Goal: Task Accomplishment & Management: Manage account settings

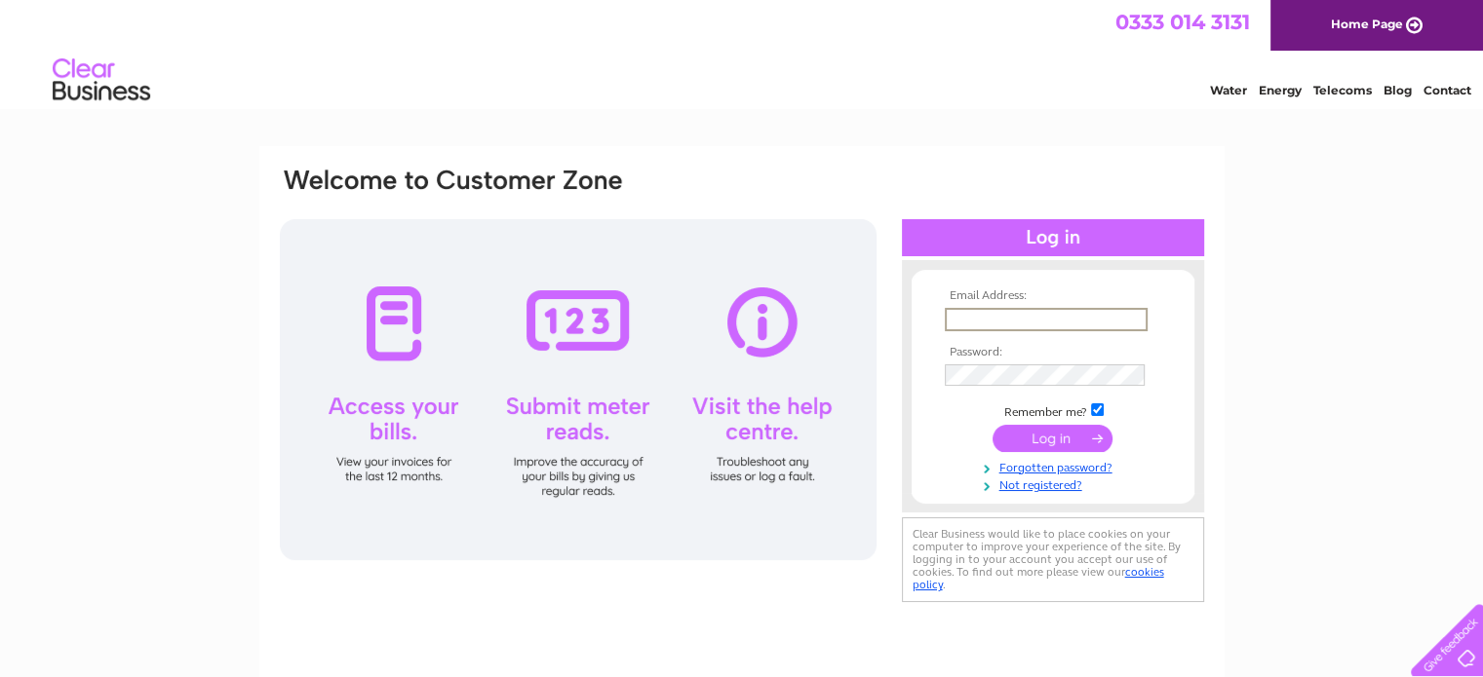
click at [968, 319] on input "text" at bounding box center [1046, 319] width 203 height 23
type input "gmilligan@angusdundee.co.uk"
click at [375, 603] on div "Email Address: gmilligan@angusdundee.co.uk Password:" at bounding box center [741, 419] width 965 height 546
click at [1039, 432] on input "submit" at bounding box center [1052, 437] width 120 height 27
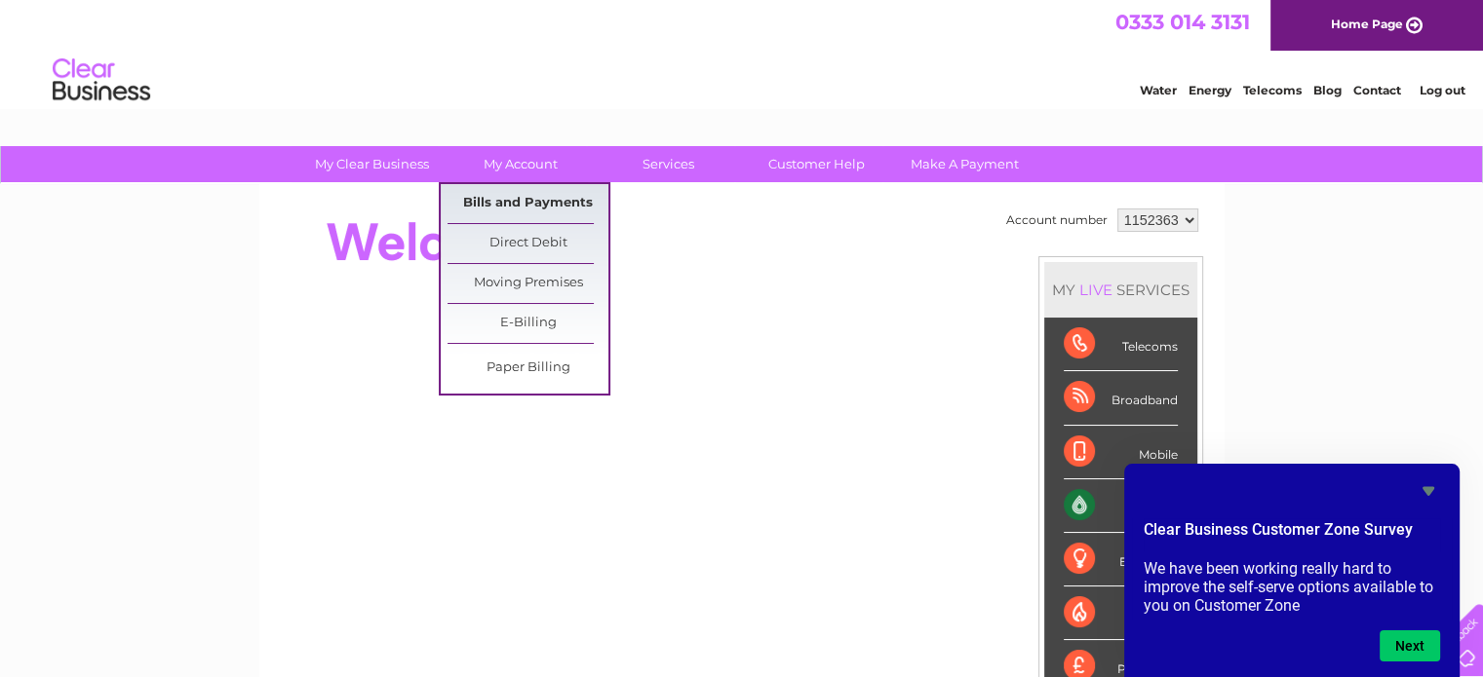
click at [532, 202] on link "Bills and Payments" at bounding box center [527, 203] width 161 height 39
